Goal: Information Seeking & Learning: Learn about a topic

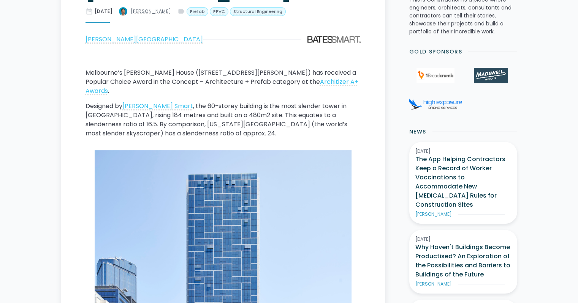
scroll to position [316, 0]
click at [113, 35] on div "[PERSON_NAME][GEOGRAPHIC_DATA]" at bounding box center [143, 39] width 117 height 9
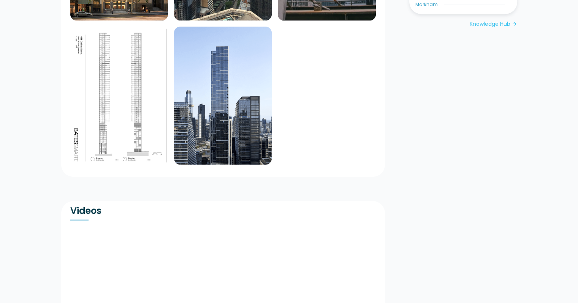
scroll to position [696, 0]
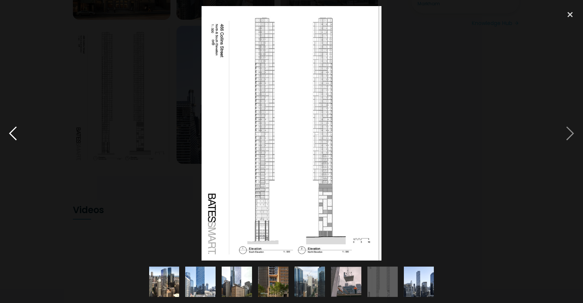
click at [12, 136] on div at bounding box center [13, 133] width 26 height 255
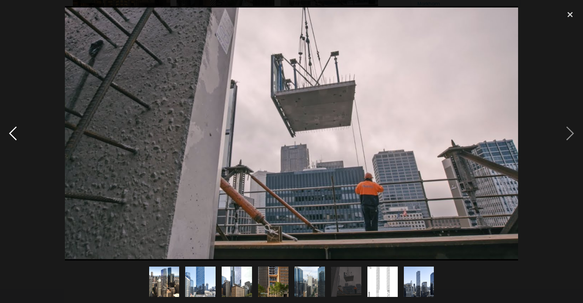
click at [15, 128] on div at bounding box center [13, 133] width 26 height 255
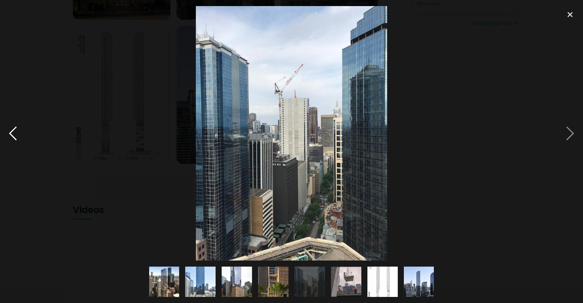
click at [15, 128] on div at bounding box center [13, 133] width 26 height 255
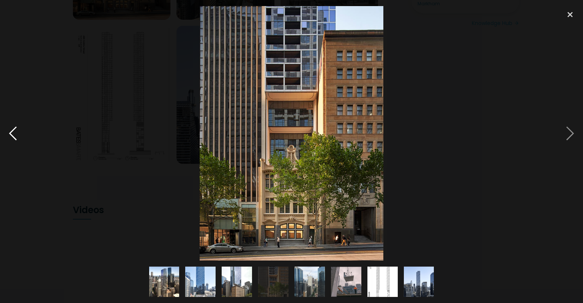
click at [15, 128] on div at bounding box center [13, 133] width 26 height 255
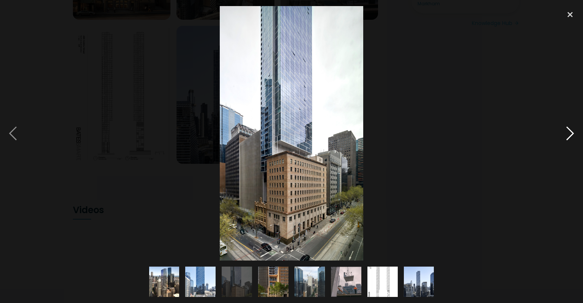
click at [568, 133] on div at bounding box center [571, 133] width 26 height 255
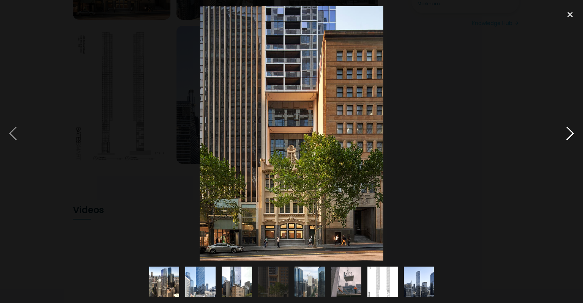
click at [569, 131] on div at bounding box center [571, 133] width 26 height 255
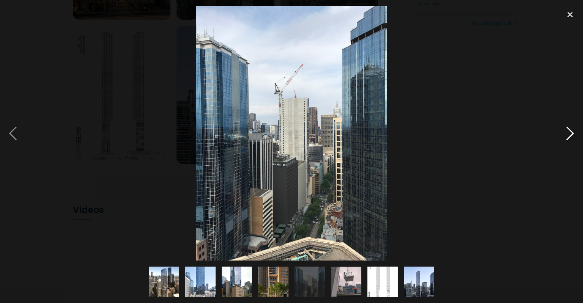
click at [569, 131] on div at bounding box center [571, 133] width 26 height 255
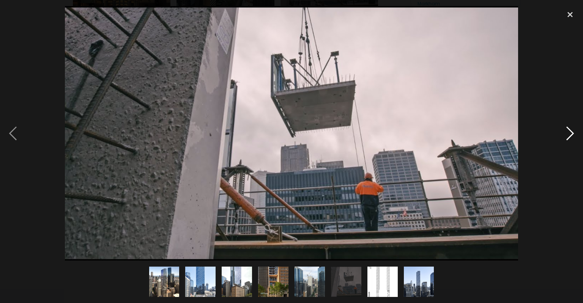
click at [569, 131] on div at bounding box center [571, 133] width 26 height 255
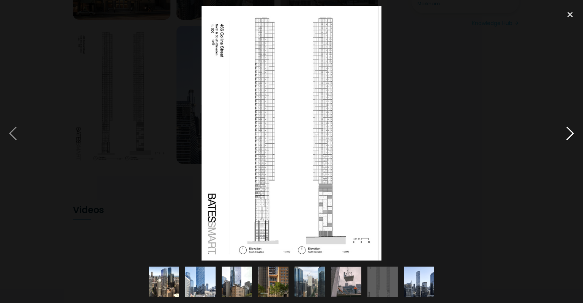
click at [569, 131] on div at bounding box center [571, 133] width 26 height 255
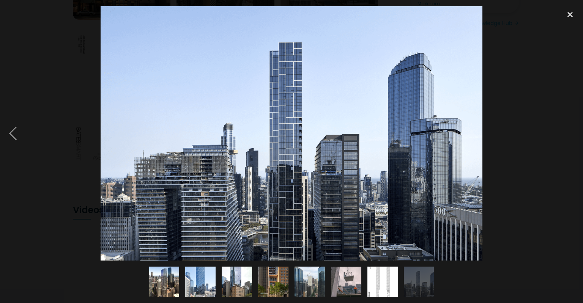
click at [569, 131] on div at bounding box center [571, 133] width 26 height 255
click at [14, 132] on div at bounding box center [13, 133] width 26 height 255
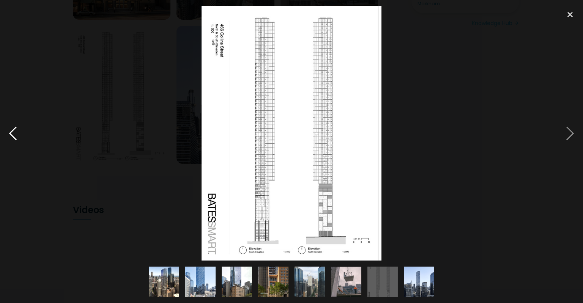
click at [14, 132] on div at bounding box center [13, 133] width 26 height 255
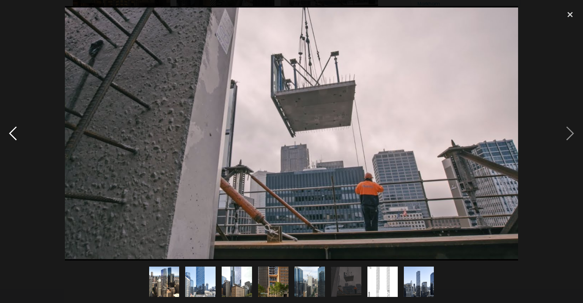
click at [14, 132] on div at bounding box center [13, 133] width 26 height 255
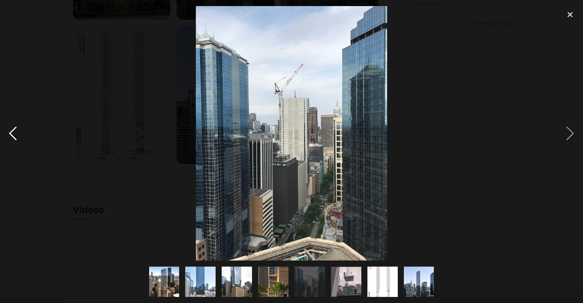
click at [14, 132] on div at bounding box center [13, 133] width 26 height 255
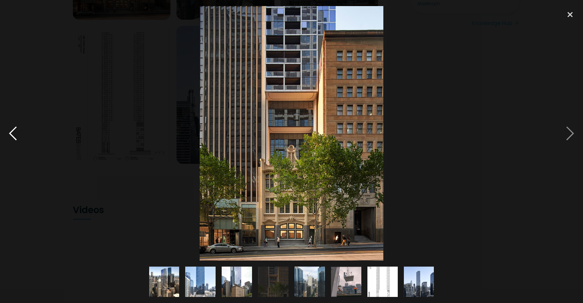
click at [14, 132] on div at bounding box center [13, 133] width 26 height 255
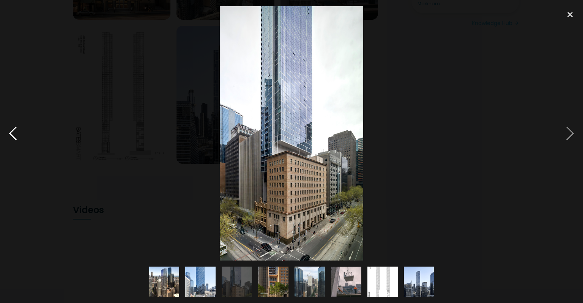
click at [14, 132] on div at bounding box center [13, 133] width 26 height 255
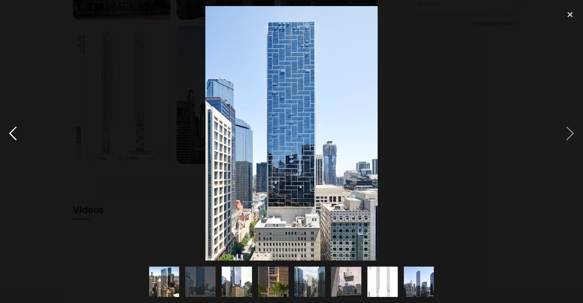
click at [14, 132] on div at bounding box center [13, 133] width 26 height 255
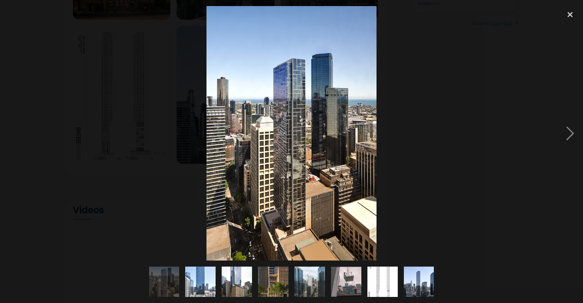
click at [14, 132] on div at bounding box center [13, 133] width 26 height 255
click at [13, 132] on div at bounding box center [13, 133] width 26 height 255
click at [570, 12] on div at bounding box center [571, 14] width 26 height 17
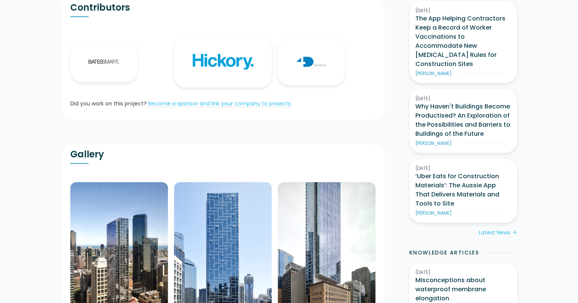
scroll to position [0, 0]
